Goal: Task Accomplishment & Management: Manage account settings

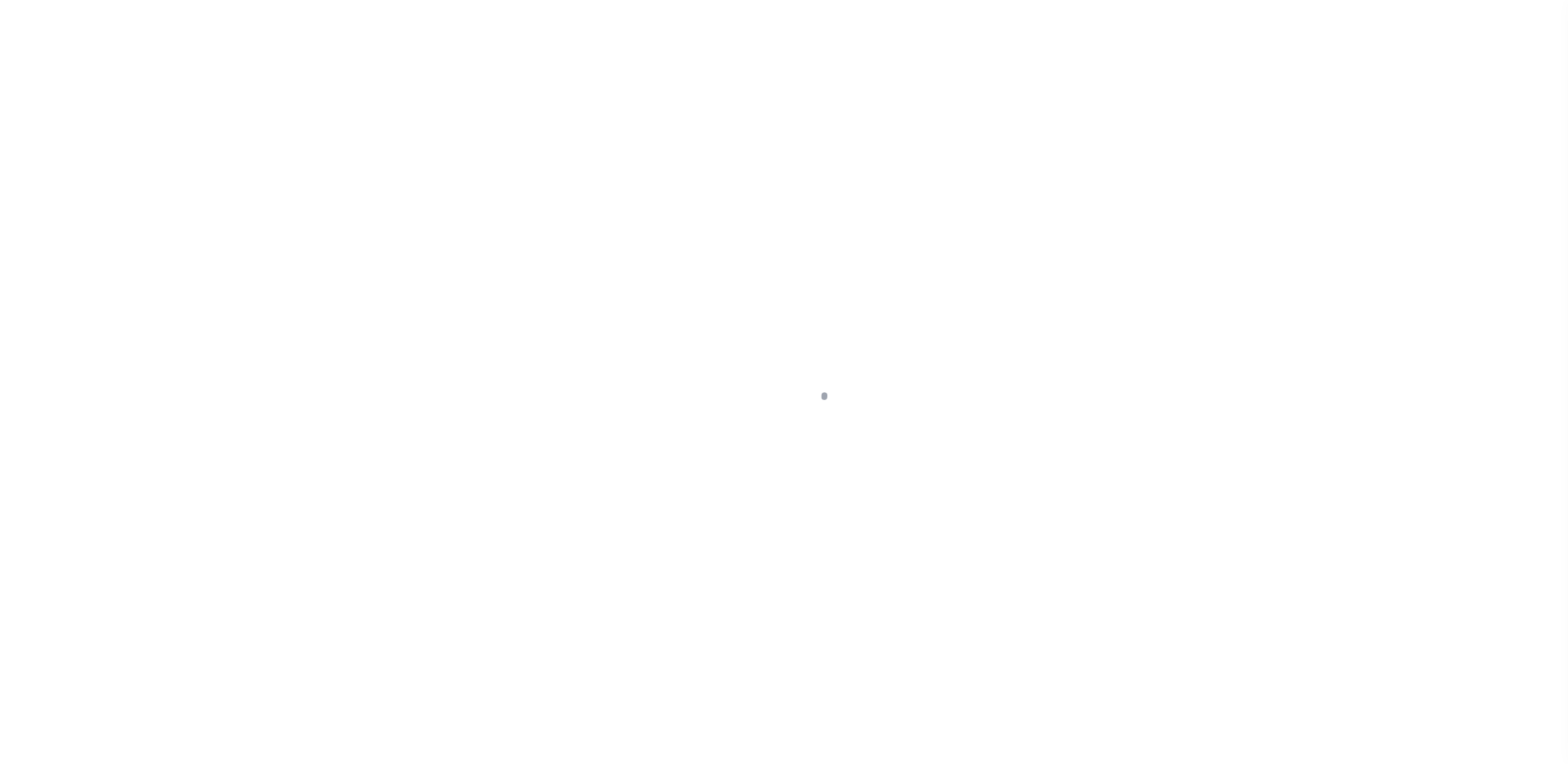
select select "SFP"
type input "08/20/2025"
type input "36 - no wire option"
type input "Andres"
radio input "true"
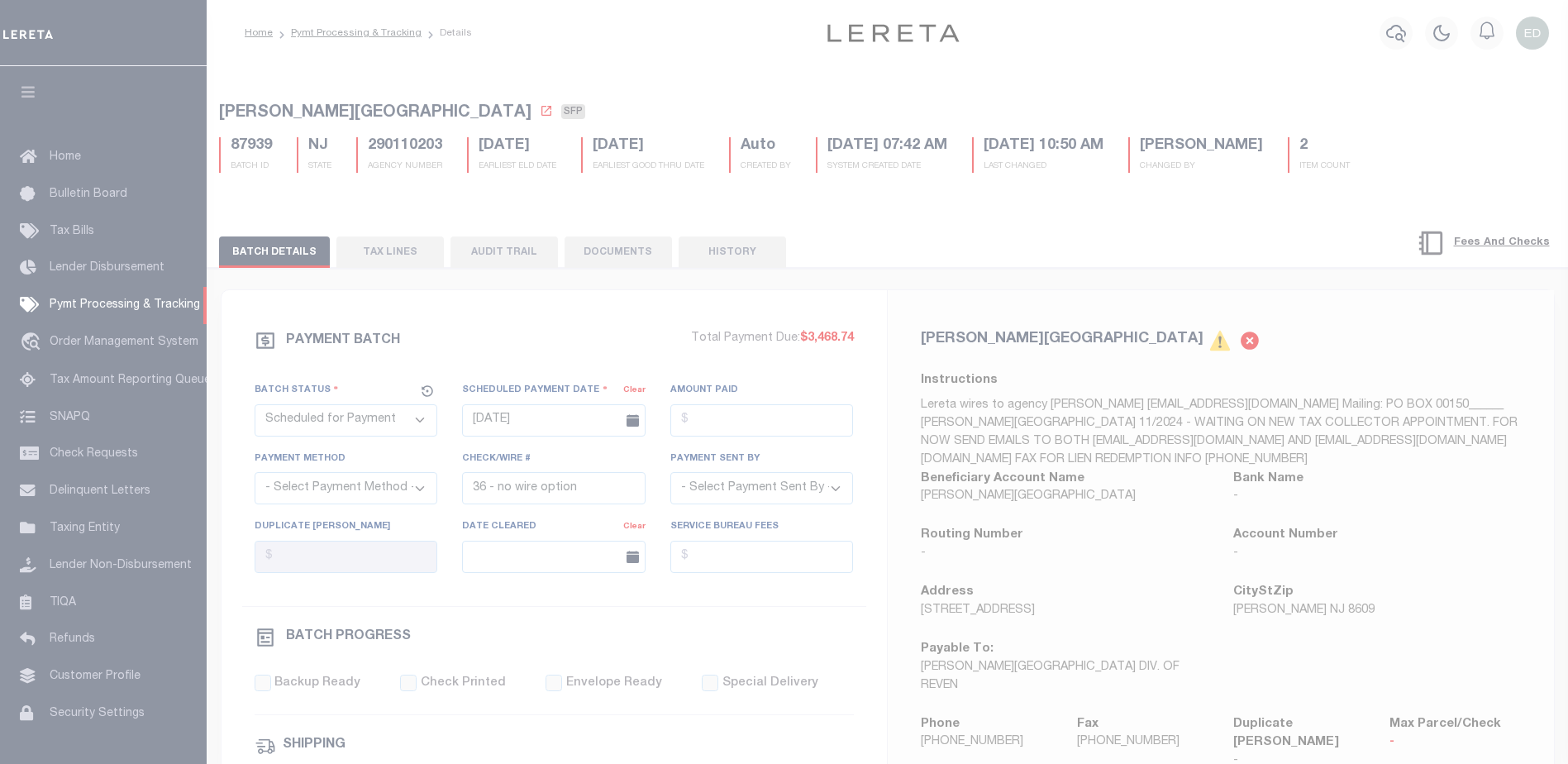
scroll to position [42, 0]
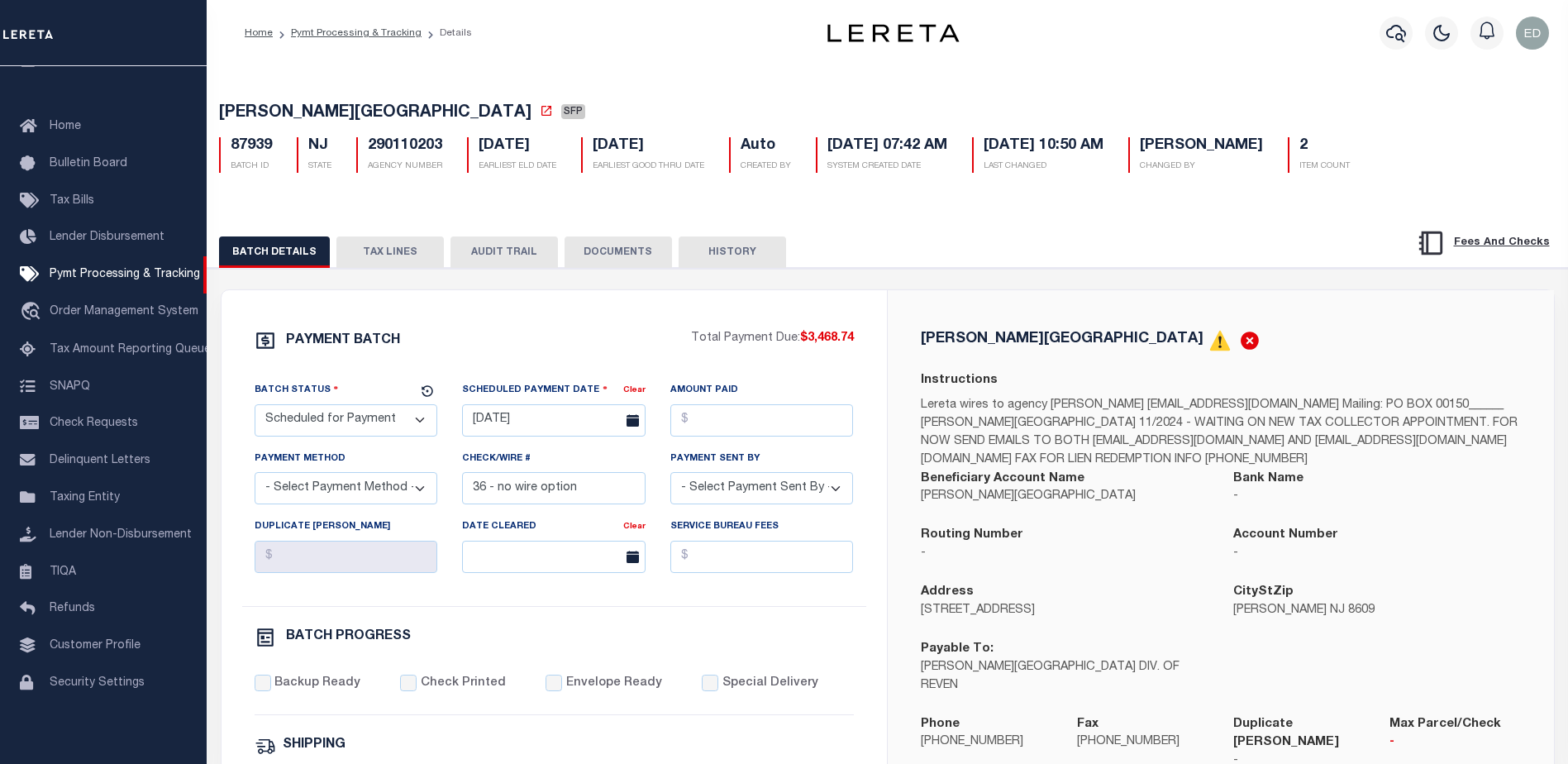
click at [632, 256] on button "DOCUMENTS" at bounding box center [618, 252] width 107 height 31
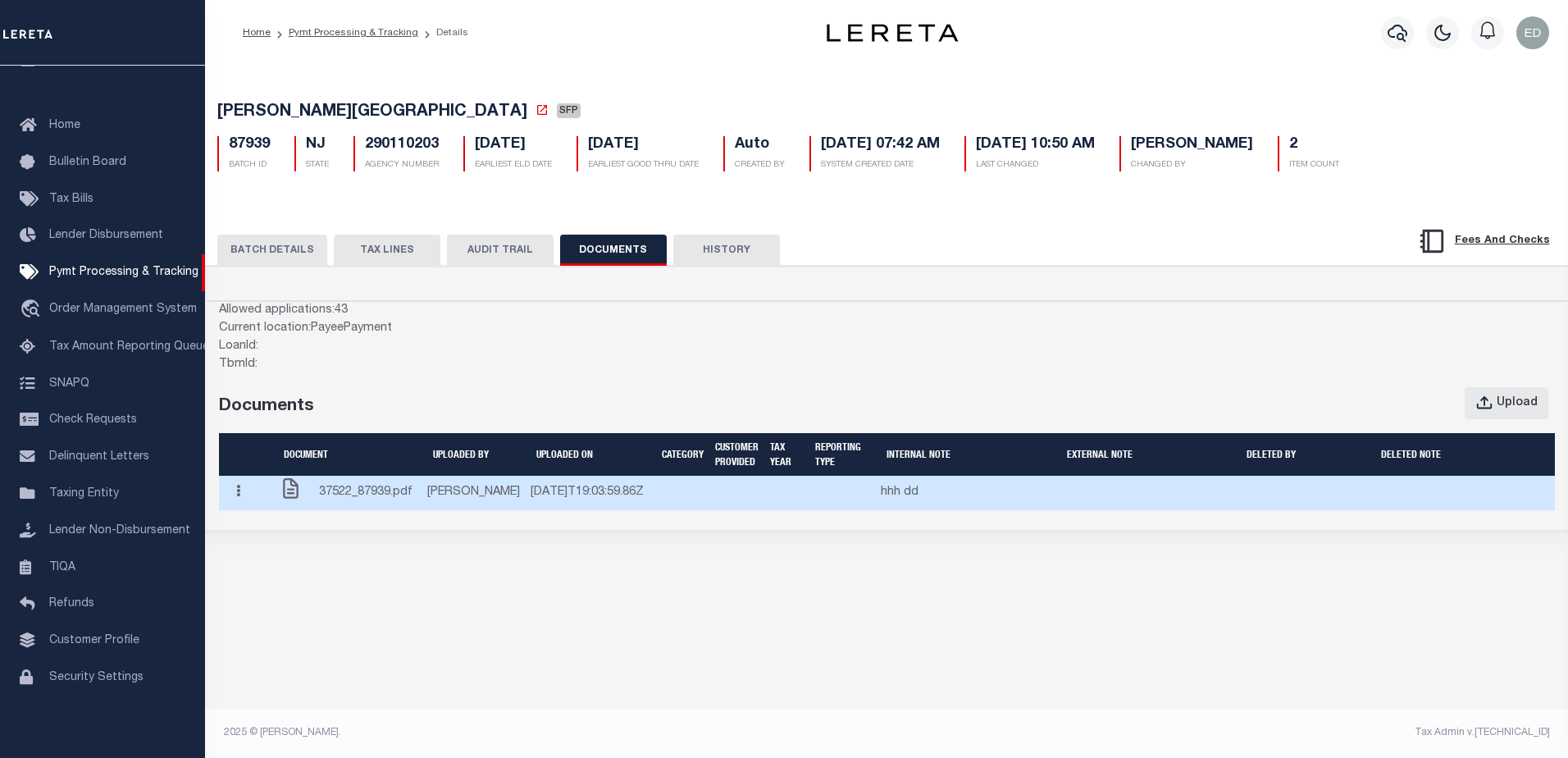
click at [245, 504] on button "button" at bounding box center [238, 492] width 25 height 32
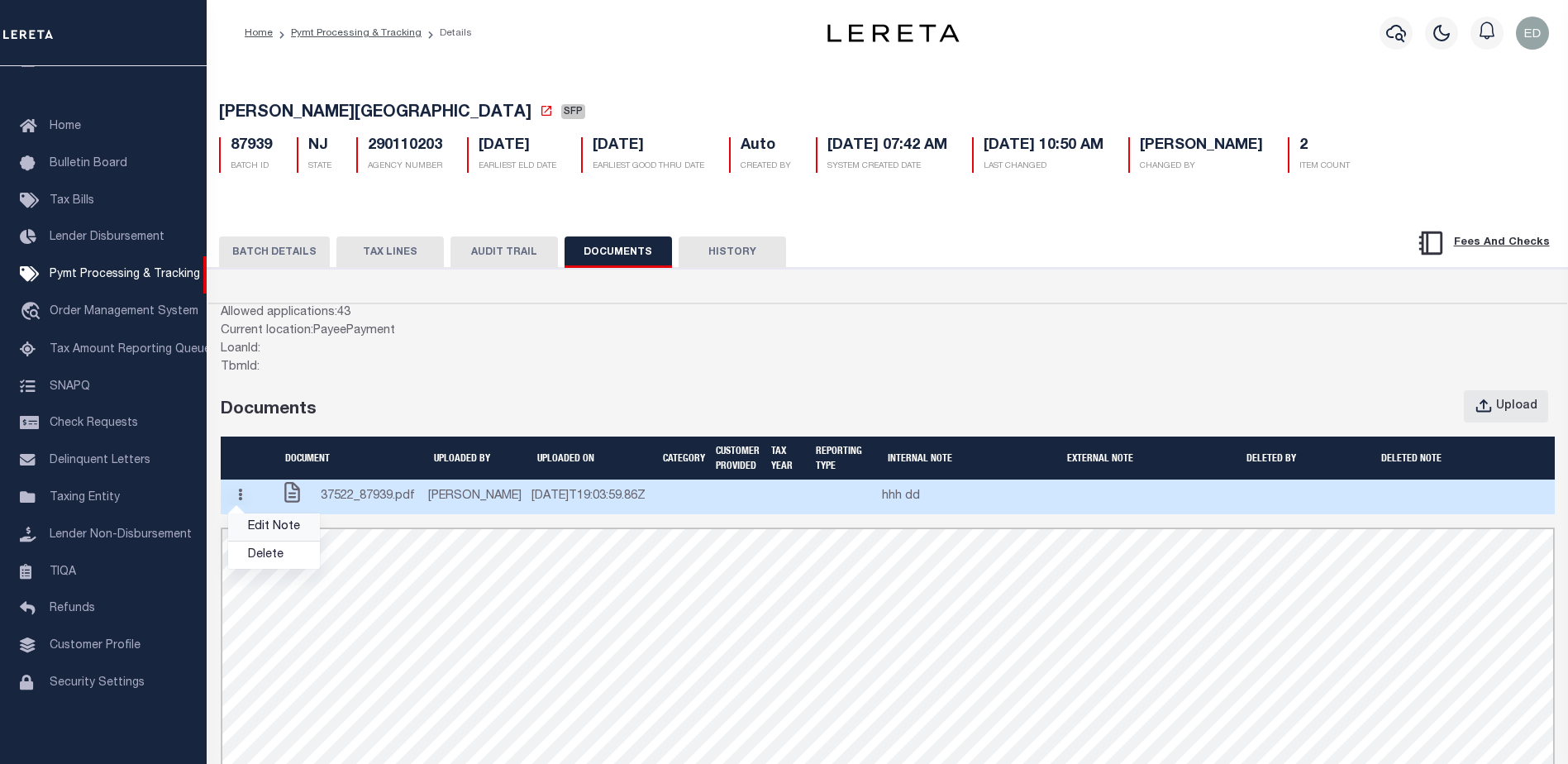
scroll to position [0, 0]
click at [274, 541] on link "Edit Note" at bounding box center [273, 527] width 92 height 28
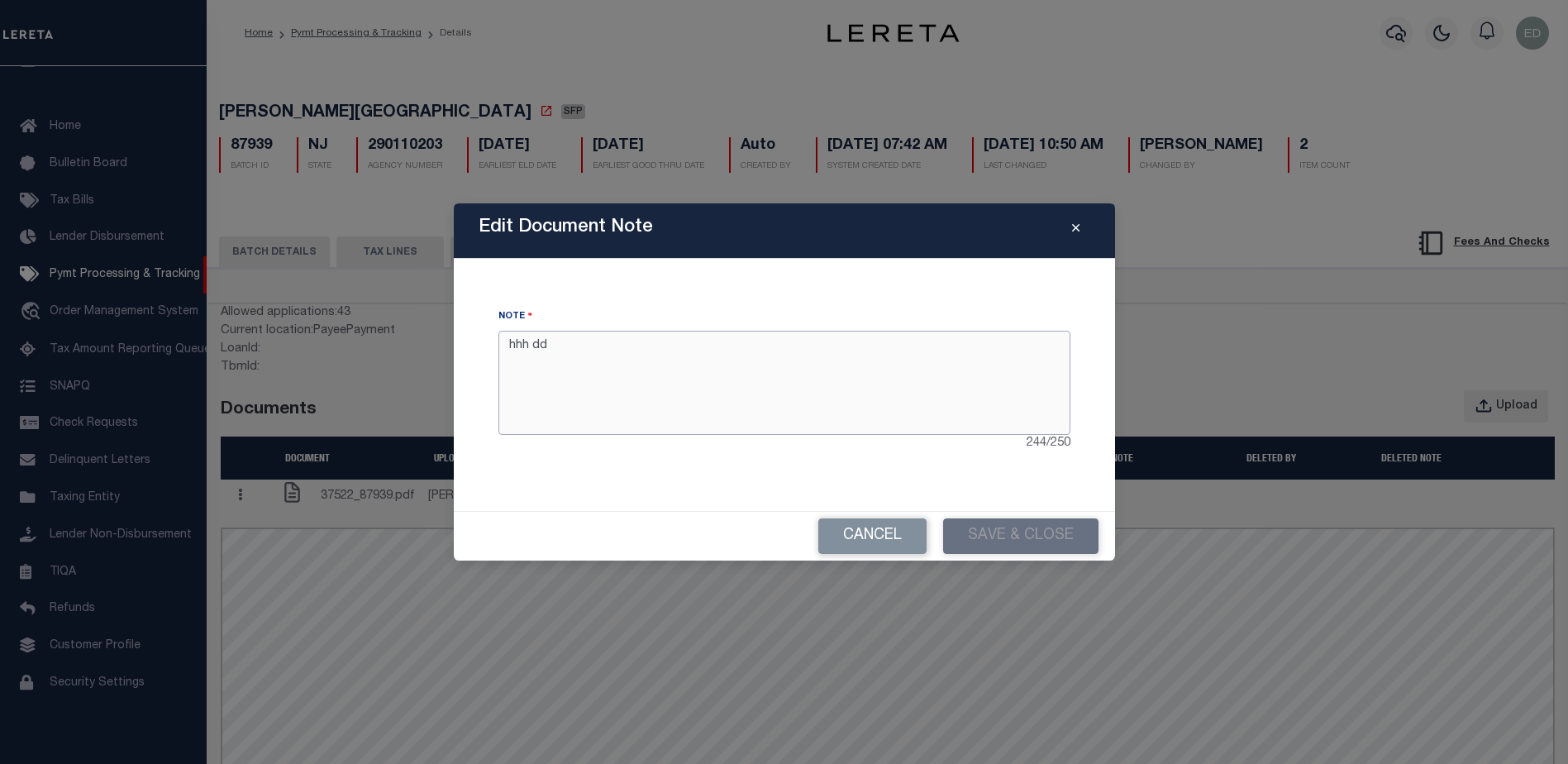
click at [753, 383] on textarea "hhh dd" at bounding box center [784, 382] width 572 height 104
type textarea "hhh dd fff"
click at [1009, 538] on button "Save & Close" at bounding box center [1021, 535] width 156 height 35
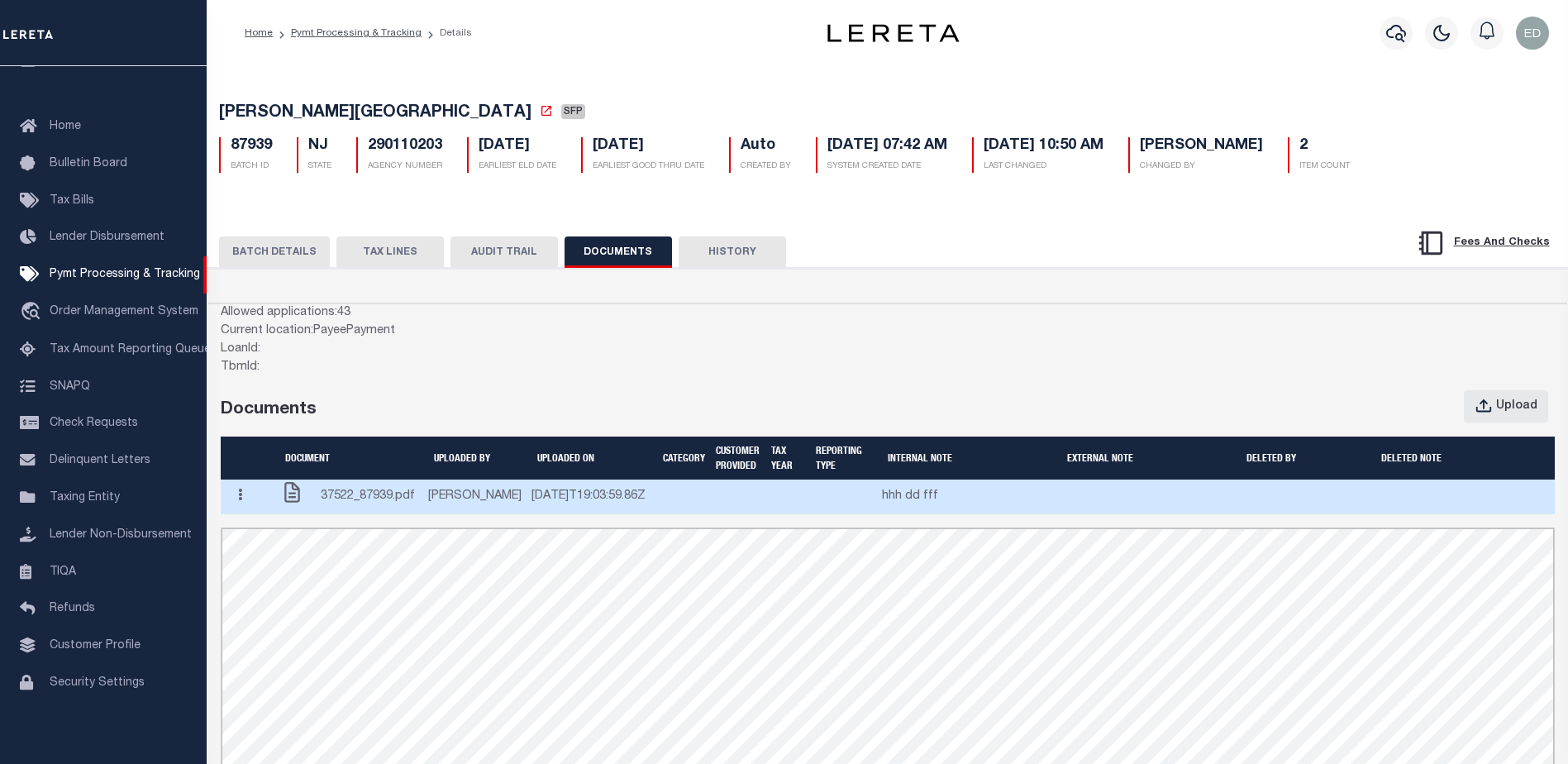
click at [249, 504] on button "button" at bounding box center [240, 496] width 26 height 32
click at [278, 536] on link "Edit Note" at bounding box center [273, 527] width 92 height 28
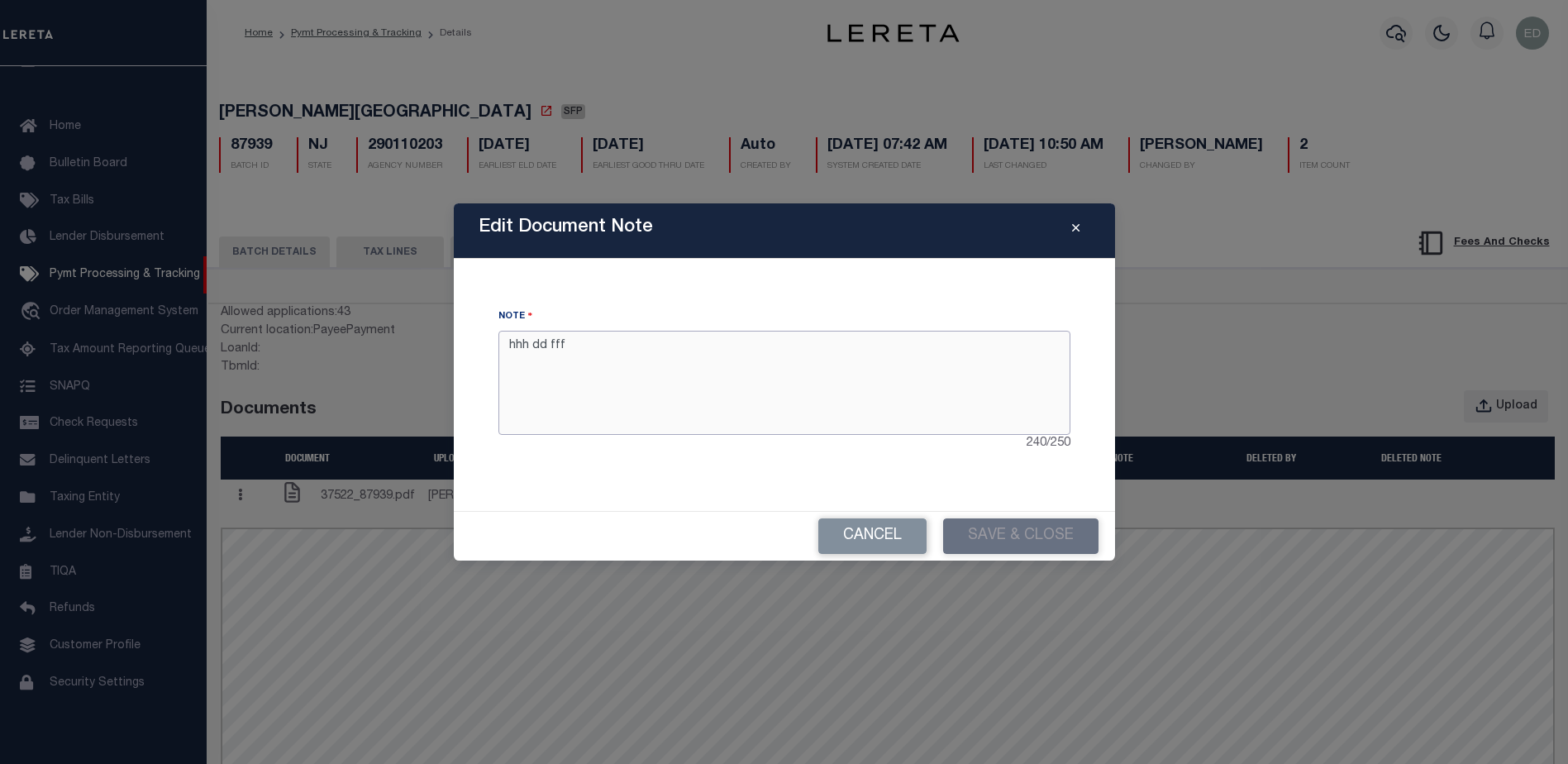
drag, startPoint x: 596, startPoint y: 345, endPoint x: 409, endPoint y: 335, distance: 187.3
click at [411, 336] on div "Edit Document Note Note hhh dd fff 240 / 250 Cancel Save & Close" at bounding box center [784, 382] width 1568 height 764
type textarea "notes"
click at [1030, 541] on button "Save & Close" at bounding box center [1021, 535] width 156 height 35
